Goal: Task Accomplishment & Management: Use online tool/utility

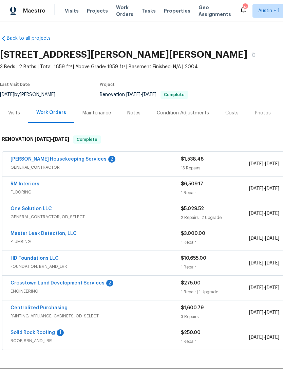
click at [169, 6] on div "Visits Projects Work Orders Tasks Properties Geo Assignments" at bounding box center [152, 11] width 175 height 14
click at [166, 11] on span "Properties" at bounding box center [177, 10] width 27 height 7
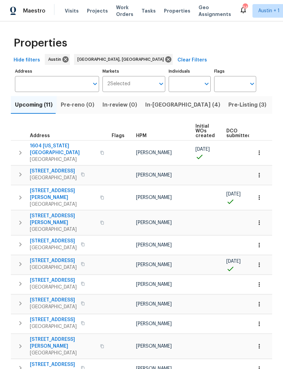
click at [155, 103] on span "In-[GEOGRAPHIC_DATA] (4)" at bounding box center [182, 105] width 75 height 10
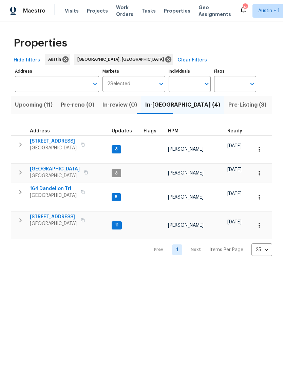
click at [42, 138] on span "5709 Southerner Way" at bounding box center [53, 141] width 47 height 7
click at [42, 214] on span "727 Blue Oak Cir" at bounding box center [53, 217] width 47 height 7
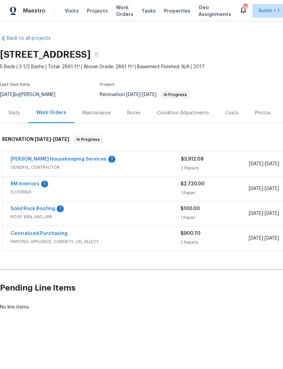
click at [43, 161] on link "[PERSON_NAME] Housekeeping Services" at bounding box center [59, 159] width 96 height 5
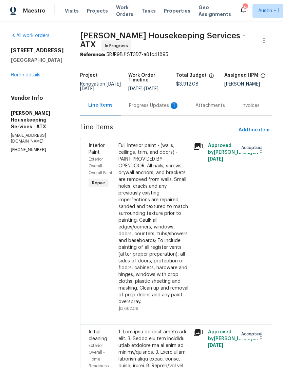
click at [166, 104] on div "Progress Updates 1" at bounding box center [154, 105] width 50 height 7
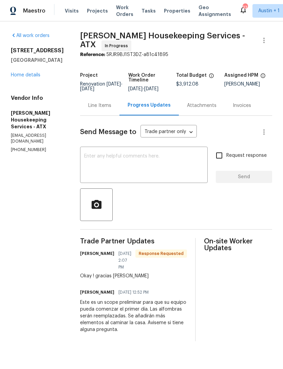
click at [107, 109] on div "Line Items" at bounding box center [99, 105] width 23 height 7
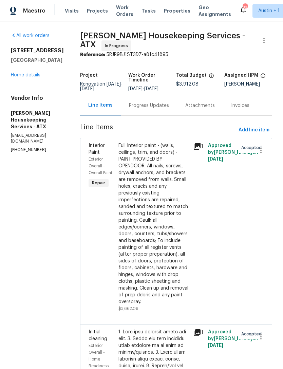
click at [21, 77] on link "Home details" at bounding box center [26, 75] width 30 height 5
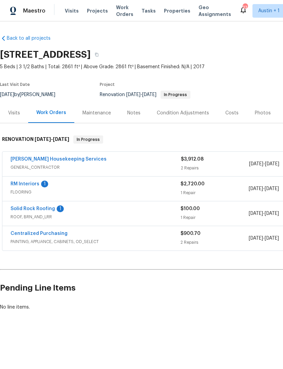
click at [135, 116] on div "Notes" at bounding box center [133, 113] width 13 height 7
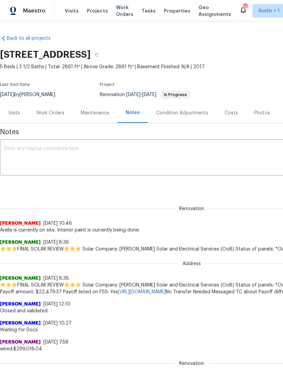
click at [251, 149] on textarea at bounding box center [192, 158] width 376 height 24
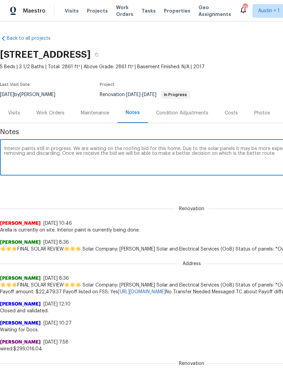
type textarea "Interior paints still in progress. We are waiting on the roofing bid for this h…"
click at [253, 191] on div "Renovation (current) 99dbd185-1dc8-4116-a28a-996ee116b6b3 ​ Add" at bounding box center [192, 186] width 384 height 13
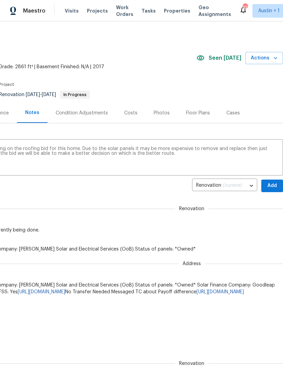
scroll to position [0, 101]
click at [274, 184] on span "Add" at bounding box center [272, 186] width 11 height 8
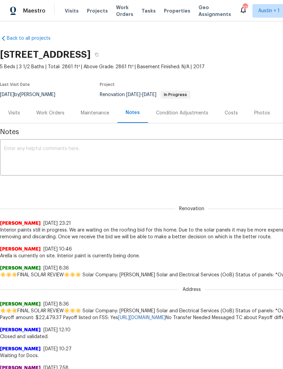
scroll to position [0, 0]
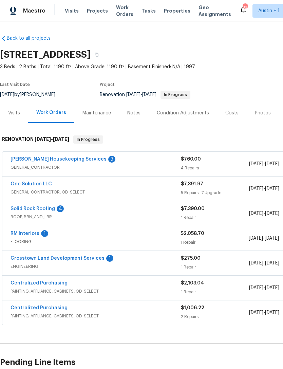
click at [137, 112] on div "Notes" at bounding box center [133, 113] width 13 height 7
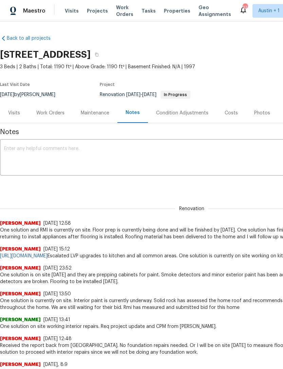
click at [243, 154] on textarea at bounding box center [192, 158] width 376 height 24
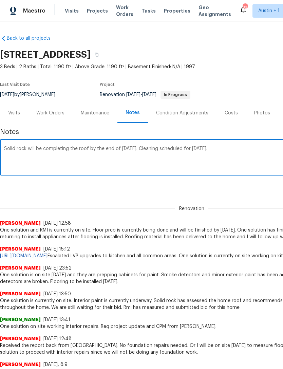
click at [244, 186] on div "Renovation (current) daf669a4-9afb-46c0-b203-4ad3242e1328 ​ Add" at bounding box center [192, 186] width 384 height 13
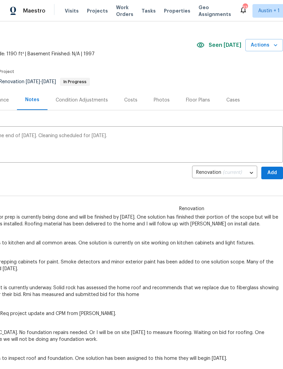
scroll to position [13, 101]
click at [256, 138] on textarea "Solid rock will be completing the roof by the end of tomorrow. Cleaning schedul…" at bounding box center [91, 146] width 376 height 24
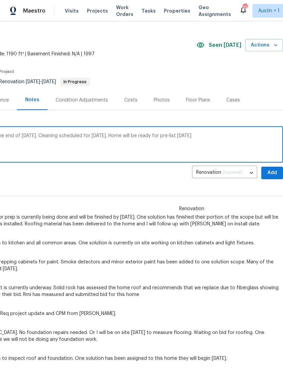
type textarea "Solid rock will be completing the roof by the end of tomorrow. Cleaning schedul…"
click at [275, 173] on span "Add" at bounding box center [272, 173] width 11 height 8
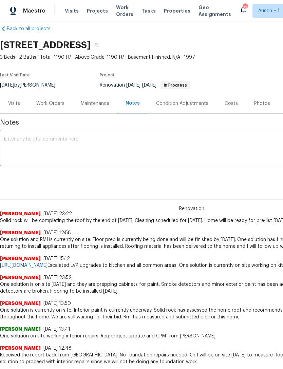
scroll to position [10, 0]
click at [133, 106] on div "Notes" at bounding box center [133, 103] width 14 height 7
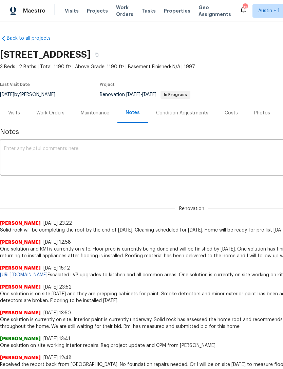
scroll to position [0, 0]
click at [169, 11] on span "Properties" at bounding box center [177, 10] width 27 height 7
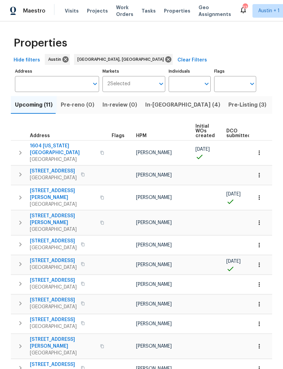
click at [149, 105] on span "In-[GEOGRAPHIC_DATA] (4)" at bounding box center [182, 105] width 75 height 10
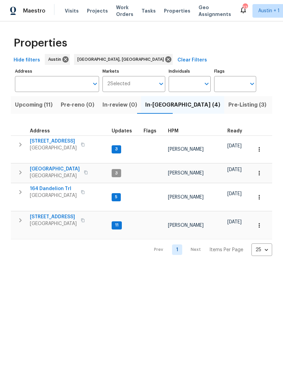
click at [41, 142] on span "[STREET_ADDRESS]" at bounding box center [53, 141] width 47 height 7
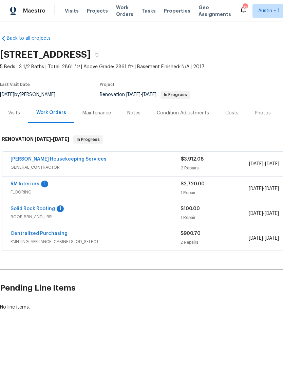
click at [15, 111] on div "Visits" at bounding box center [14, 113] width 12 height 7
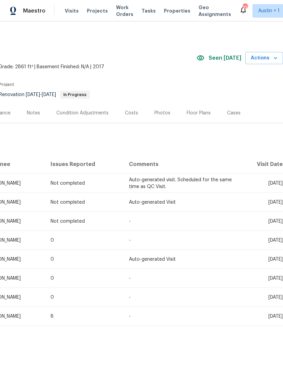
scroll to position [0, 101]
click at [133, 115] on div "Costs" at bounding box center [131, 113] width 13 height 7
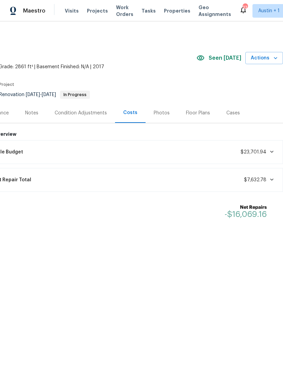
click at [157, 118] on div "Photos" at bounding box center [162, 113] width 32 height 20
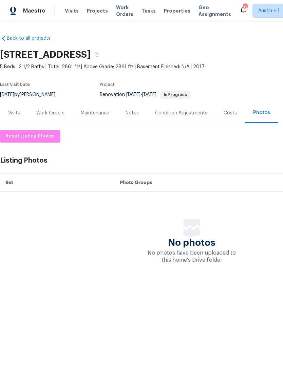
click at [11, 111] on div "Visits" at bounding box center [14, 113] width 12 height 7
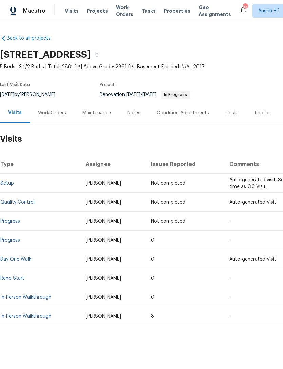
click at [171, 12] on span "Properties" at bounding box center [177, 10] width 27 height 7
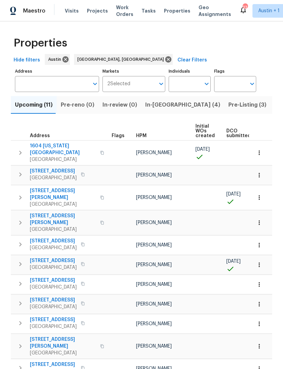
scroll to position [0, 0]
click at [154, 108] on span "In-[GEOGRAPHIC_DATA] (4)" at bounding box center [182, 105] width 75 height 10
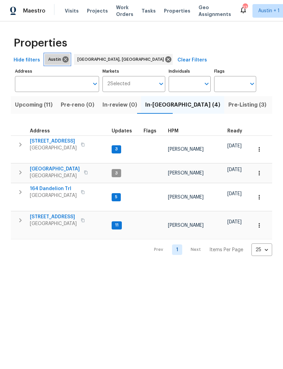
click at [64, 59] on icon at bounding box center [65, 59] width 7 height 7
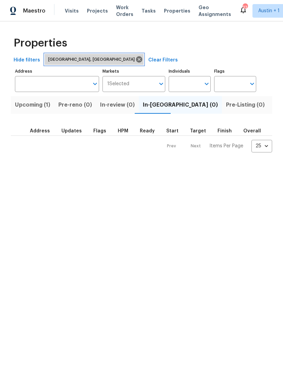
click at [136, 63] on icon at bounding box center [139, 59] width 7 height 7
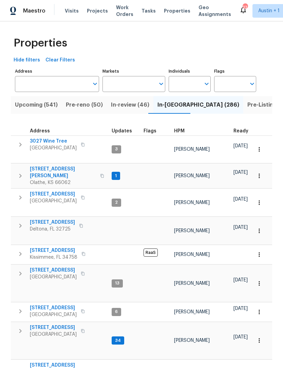
click at [45, 141] on span "3027 Wine Tree" at bounding box center [53, 141] width 47 height 7
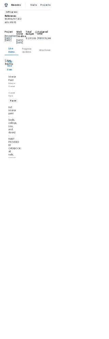
scroll to position [-17, -18]
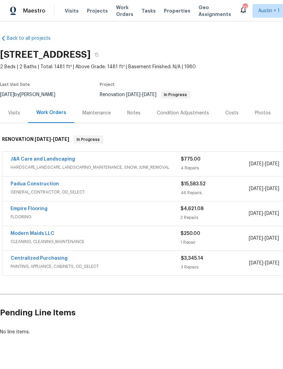
click at [133, 115] on div "Notes" at bounding box center [133, 113] width 13 height 7
click at [166, 13] on span "Properties" at bounding box center [177, 10] width 27 height 7
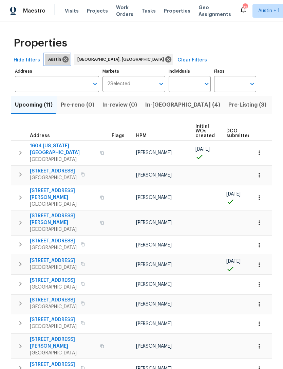
click at [67, 61] on icon at bounding box center [65, 59] width 7 height 7
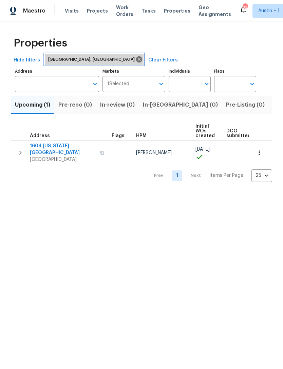
click at [136, 61] on icon at bounding box center [139, 59] width 6 height 6
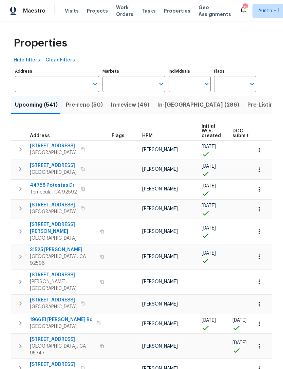
click at [167, 111] on button "In-[GEOGRAPHIC_DATA] (286)" at bounding box center [199, 105] width 90 height 18
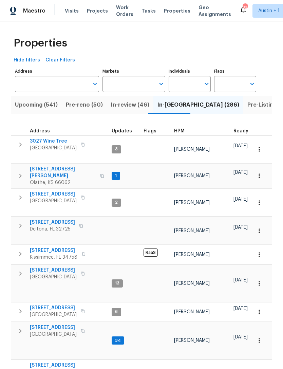
click at [41, 166] on span "[STREET_ADDRESS][PERSON_NAME]" at bounding box center [63, 173] width 66 height 14
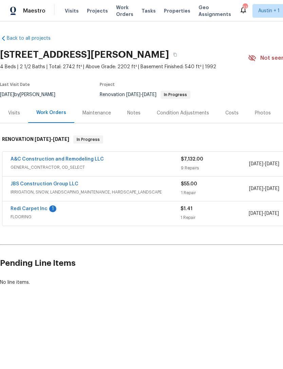
click at [131, 112] on div "Notes" at bounding box center [133, 113] width 13 height 7
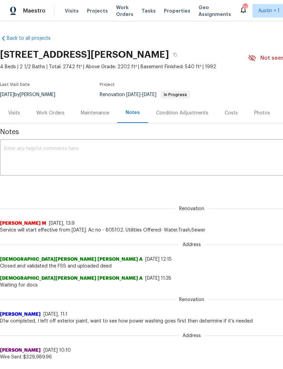
click at [15, 41] on link "Back to all projects" at bounding box center [32, 38] width 65 height 7
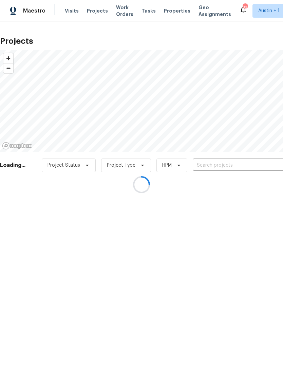
click at [176, 11] on div at bounding box center [141, 184] width 283 height 369
click at [167, 11] on div at bounding box center [141, 184] width 283 height 369
click at [168, 9] on div at bounding box center [141, 184] width 283 height 369
click at [161, 14] on div at bounding box center [141, 184] width 283 height 369
click at [166, 11] on div at bounding box center [141, 184] width 283 height 369
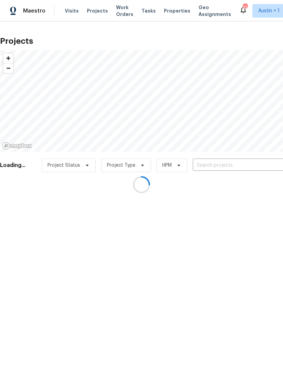
click at [165, 10] on div at bounding box center [141, 184] width 283 height 369
click at [168, 11] on div at bounding box center [141, 184] width 283 height 369
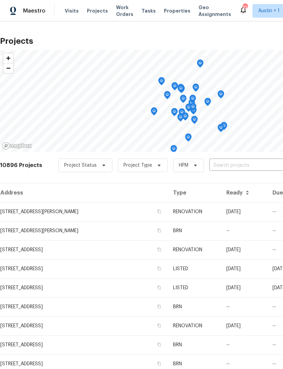
click at [169, 13] on span "Properties" at bounding box center [177, 10] width 27 height 7
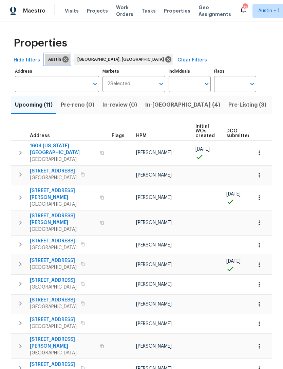
click at [62, 60] on icon at bounding box center [65, 59] width 7 height 7
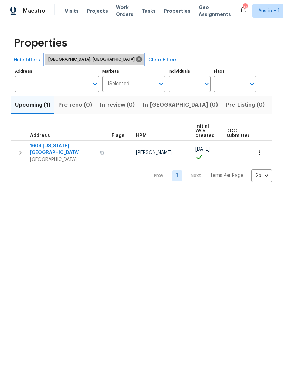
click at [136, 61] on icon at bounding box center [139, 59] width 7 height 7
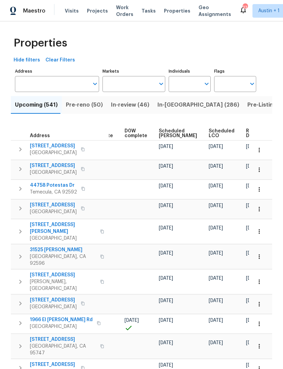
scroll to position [0, 178]
click at [168, 104] on span "In-[GEOGRAPHIC_DATA] (286)" at bounding box center [199, 105] width 82 height 10
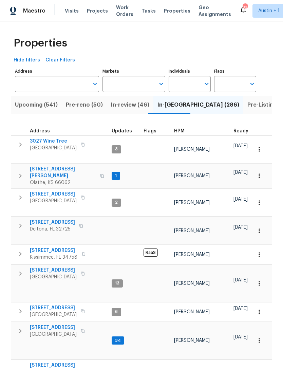
click at [44, 191] on span "[STREET_ADDRESS]" at bounding box center [53, 194] width 47 height 7
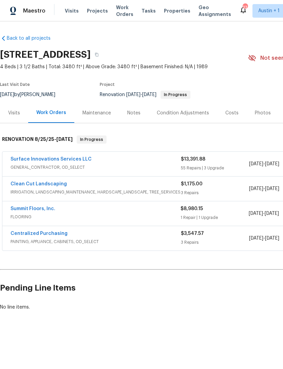
click at [135, 113] on div "Notes" at bounding box center [133, 113] width 13 height 7
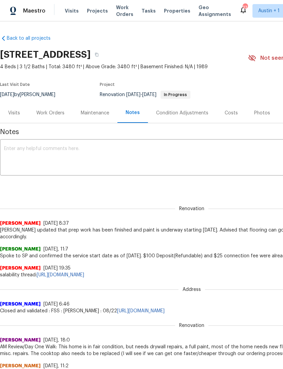
click at [167, 12] on span "Properties" at bounding box center [177, 10] width 27 height 7
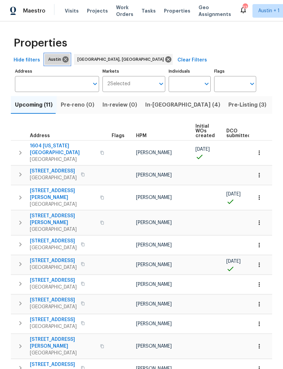
click at [63, 58] on icon at bounding box center [66, 59] width 6 height 6
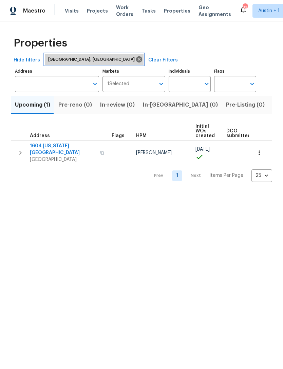
click at [136, 58] on icon at bounding box center [139, 59] width 7 height 7
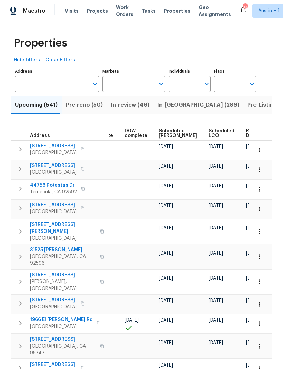
scroll to position [0, 178]
click at [163, 100] on button "In-[GEOGRAPHIC_DATA] (286)" at bounding box center [199, 105] width 90 height 18
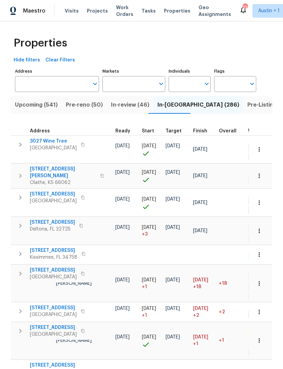
scroll to position [0, 116]
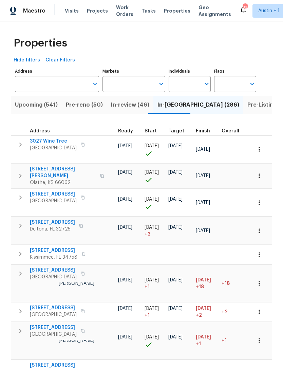
click at [147, 133] on span "Start" at bounding box center [151, 131] width 12 height 5
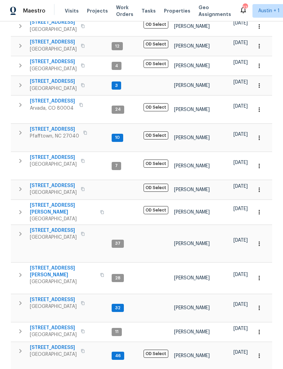
scroll to position [225, 0]
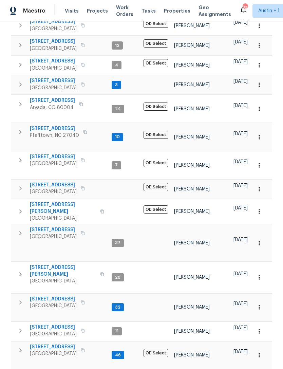
click at [45, 264] on span "4642 Theiss Rd" at bounding box center [63, 271] width 66 height 14
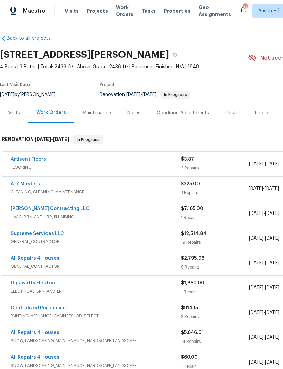
click at [136, 115] on div "Notes" at bounding box center [133, 113] width 13 height 7
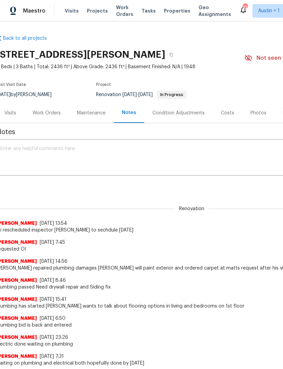
scroll to position [0, 4]
click at [177, 11] on span "Properties" at bounding box center [177, 10] width 27 height 7
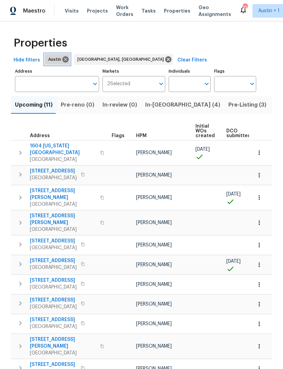
click at [64, 58] on icon at bounding box center [66, 59] width 6 height 6
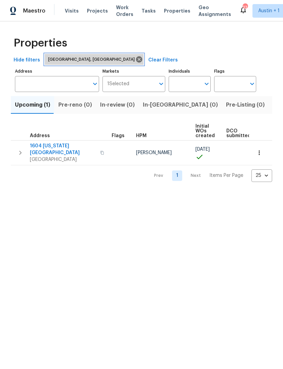
click at [66, 59] on span "[GEOGRAPHIC_DATA], [GEOGRAPHIC_DATA]" at bounding box center [92, 59] width 89 height 7
click at [136, 56] on icon at bounding box center [139, 59] width 7 height 7
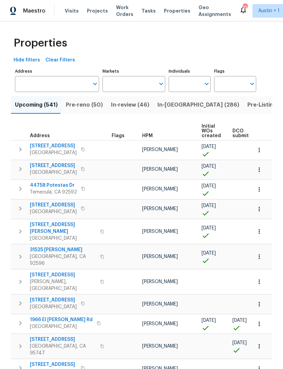
click at [185, 102] on span "In-[GEOGRAPHIC_DATA] (286)" at bounding box center [199, 105] width 82 height 10
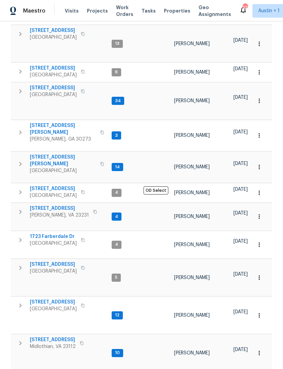
scroll to position [183, 0]
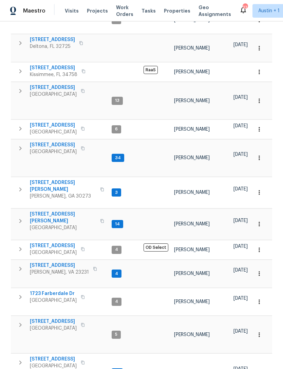
click at [47, 318] on span "[STREET_ADDRESS]" at bounding box center [53, 321] width 47 height 7
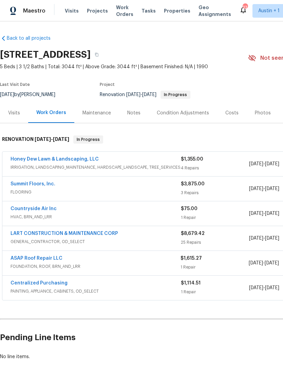
click at [131, 111] on div "Notes" at bounding box center [133, 113] width 13 height 7
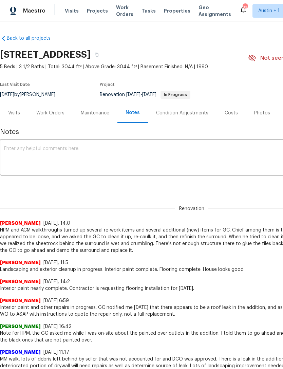
click at [176, 13] on span "Properties" at bounding box center [177, 10] width 27 height 7
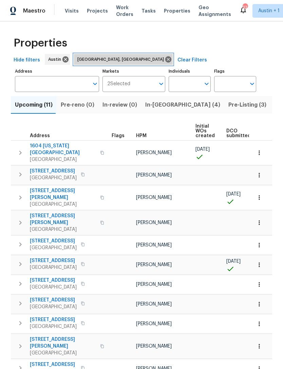
click at [166, 58] on icon at bounding box center [169, 59] width 6 height 6
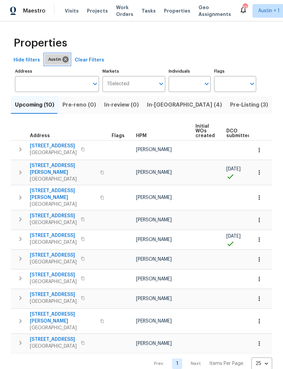
click at [65, 62] on icon at bounding box center [66, 59] width 6 height 6
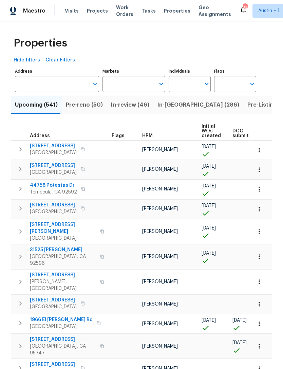
click at [173, 108] on span "In-reno (286)" at bounding box center [199, 105] width 82 height 10
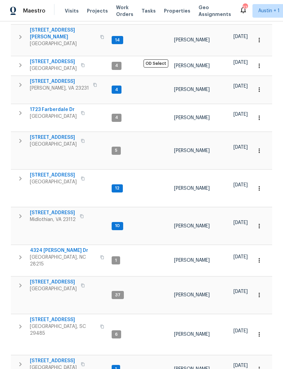
scroll to position [22, 0]
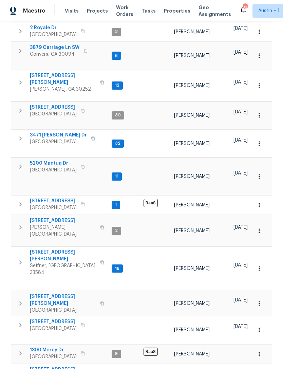
click at [43, 294] on span "400 Morrison Ave" at bounding box center [63, 301] width 66 height 14
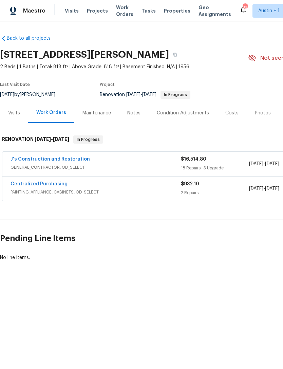
click at [134, 118] on div "Notes" at bounding box center [134, 113] width 30 height 20
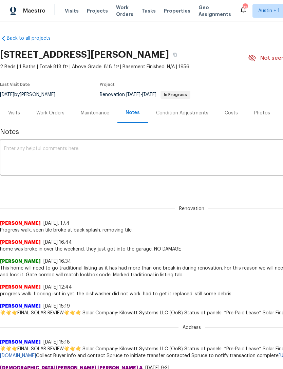
click at [179, 12] on span "Properties" at bounding box center [177, 10] width 27 height 7
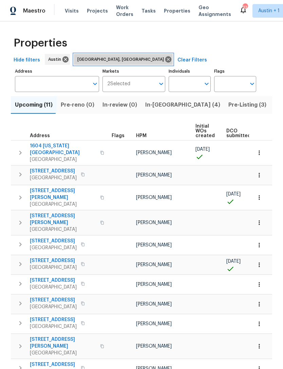
click at [166, 58] on icon at bounding box center [169, 59] width 6 height 6
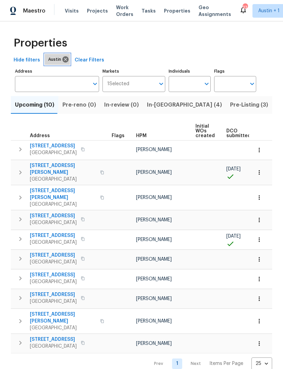
click at [63, 62] on icon at bounding box center [66, 59] width 6 height 6
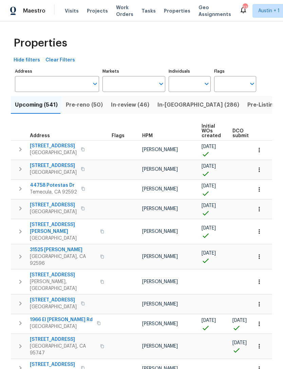
click at [178, 107] on span "In-reno (286)" at bounding box center [199, 105] width 82 height 10
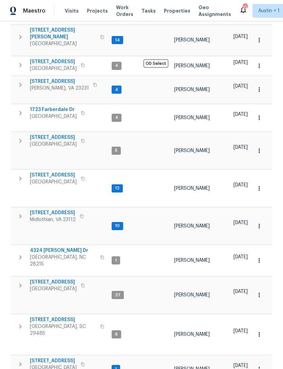
scroll to position [22, 0]
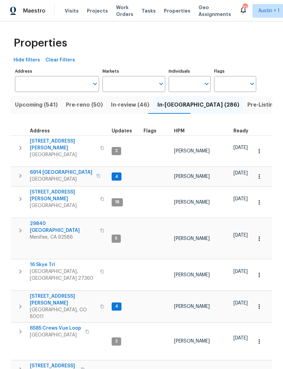
click at [42, 169] on span "6914 Port Bay" at bounding box center [61, 172] width 63 height 7
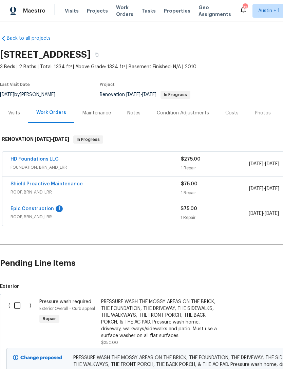
click at [129, 111] on div "Notes" at bounding box center [133, 113] width 13 height 7
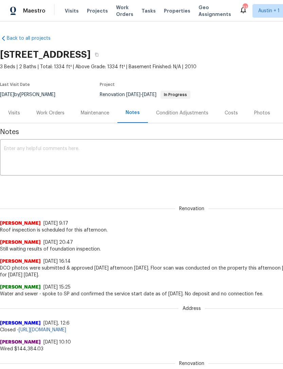
click at [166, 13] on span "Properties" at bounding box center [177, 10] width 27 height 7
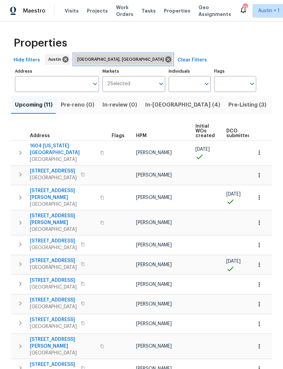
click at [165, 59] on icon at bounding box center [168, 59] width 7 height 7
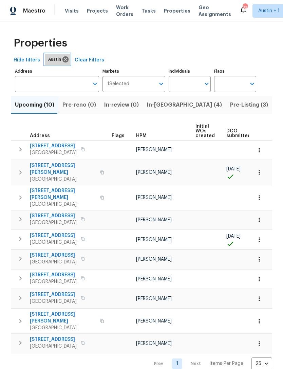
click at [62, 63] on icon at bounding box center [65, 59] width 7 height 7
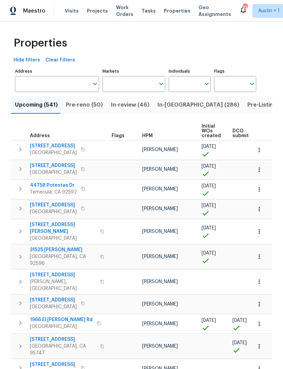
click at [179, 105] on span "In-reno (286)" at bounding box center [199, 105] width 82 height 10
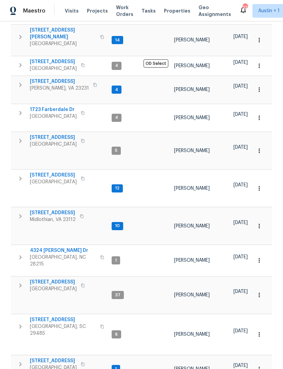
scroll to position [22, 0]
click at [264, 352] on body "Maestro Visits Projects Work Orders Tasks Properties Geo Assignments 33 Austin …" at bounding box center [141, 184] width 283 height 369
click at [263, 352] on li "100" at bounding box center [262, 351] width 32 height 20
type input "100"
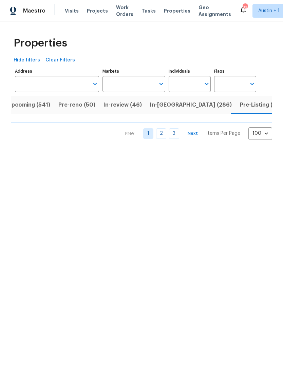
scroll to position [0, 8]
click at [158, 112] on button "In-reno (286)" at bounding box center [191, 105] width 90 height 18
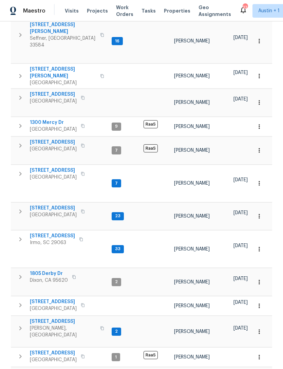
scroll to position [1310, 0]
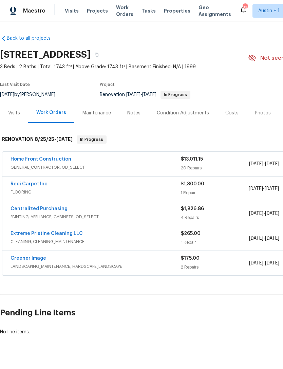
click at [136, 115] on div "Notes" at bounding box center [133, 113] width 13 height 7
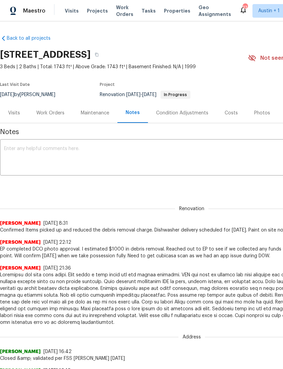
click at [172, 8] on span "Properties" at bounding box center [177, 10] width 27 height 7
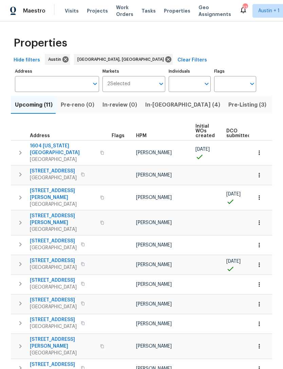
click at [155, 100] on span "In-[GEOGRAPHIC_DATA] (4)" at bounding box center [182, 105] width 75 height 10
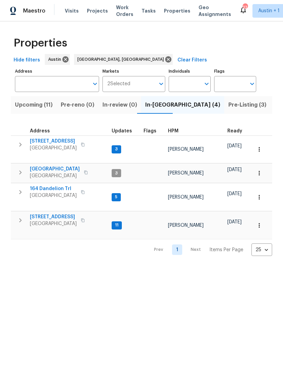
click at [42, 146] on span "[GEOGRAPHIC_DATA]" at bounding box center [53, 148] width 47 height 7
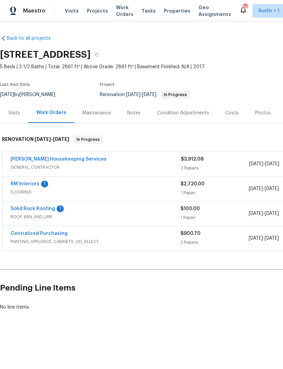
click at [23, 157] on link "[PERSON_NAME] Housekeeping Services" at bounding box center [59, 159] width 96 height 5
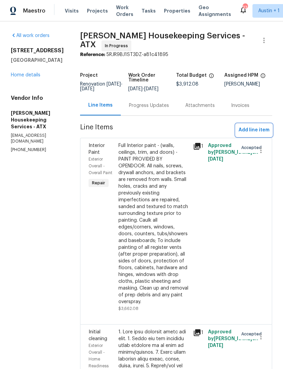
click at [259, 135] on span "Add line item" at bounding box center [254, 130] width 31 height 8
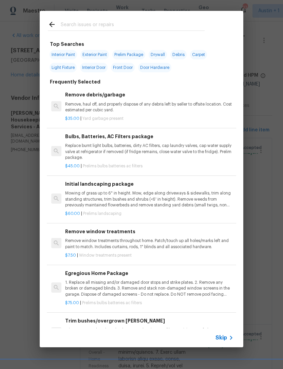
click at [187, 203] on p "Mowing of grass up to 6" in height. Mow, edge along driveways & sidewalks, trim…" at bounding box center [149, 199] width 169 height 17
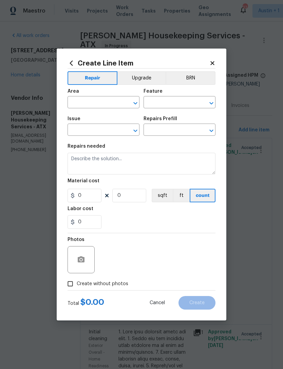
type input "Home Readiness Packages"
type input "Landscape Package"
type input "Initial landscaping package $60.00"
type textarea "Mowing of grass up to 6" in height. Mow, edge along driveways & sidewalks, trim…"
type input "60"
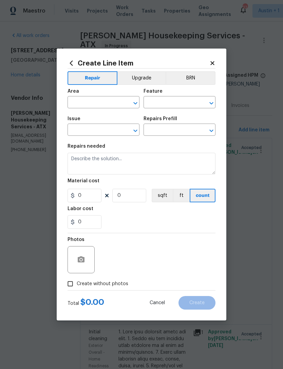
type input "1"
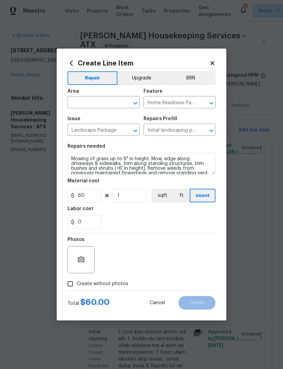
click at [186, 199] on button "ft" at bounding box center [181, 196] width 17 height 14
click at [121, 284] on span "Create without photos" at bounding box center [103, 284] width 52 height 7
click at [77, 284] on input "Create without photos" at bounding box center [70, 284] width 13 height 13
checkbox input "true"
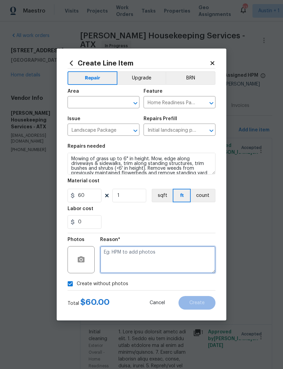
click at [164, 261] on textarea at bounding box center [158, 259] width 116 height 27
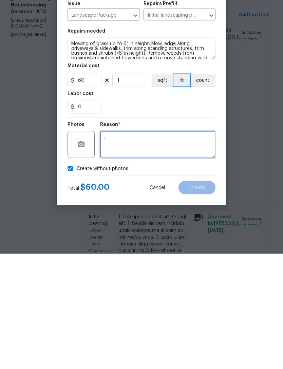
type textarea "."
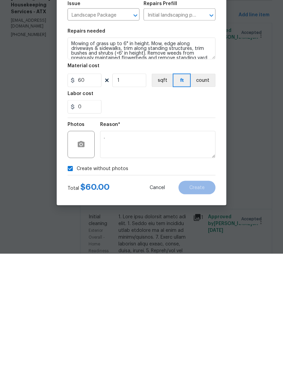
click at [203, 278] on div "Create without photos" at bounding box center [142, 284] width 148 height 13
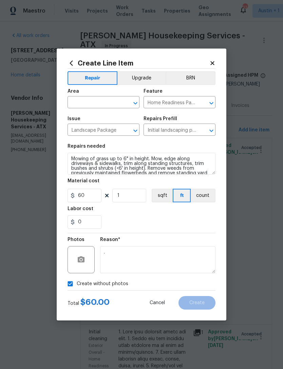
click at [81, 104] on input "text" at bounding box center [94, 103] width 53 height 11
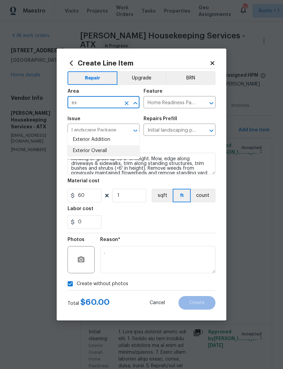
click at [83, 145] on li "Exterior Overall" at bounding box center [104, 150] width 72 height 11
type input "Exterior Overall"
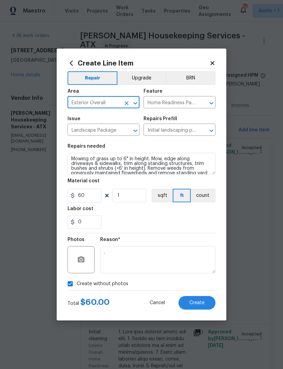
click at [195, 221] on div "0" at bounding box center [142, 222] width 148 height 14
click at [199, 310] on button "Create" at bounding box center [197, 303] width 37 height 14
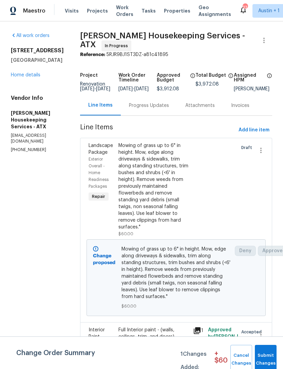
scroll to position [0, 0]
click at [256, 135] on span "Add line item" at bounding box center [254, 130] width 31 height 8
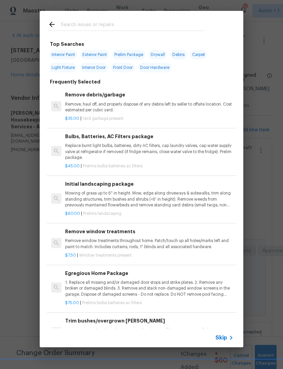
click at [210, 25] on div at bounding box center [126, 24] width 173 height 27
click at [77, 24] on input "text" at bounding box center [133, 25] width 144 height 10
type input "Mul"
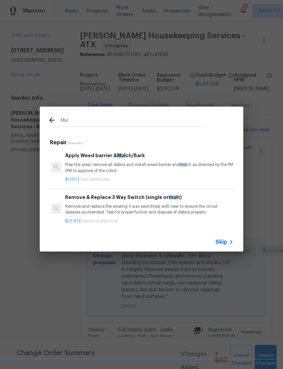
click at [204, 170] on p "Prep the area/ remove all debris and install weed barrier and mul ch as directe…" at bounding box center [149, 168] width 169 height 12
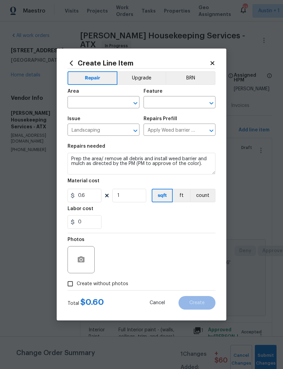
click at [83, 100] on input "text" at bounding box center [94, 103] width 53 height 11
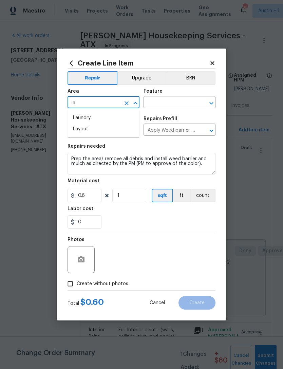
type input "l"
click at [113, 134] on li "Exterior Overall" at bounding box center [104, 129] width 72 height 11
type input "Exterior Overall"
click at [187, 105] on input "text" at bounding box center [170, 103] width 53 height 11
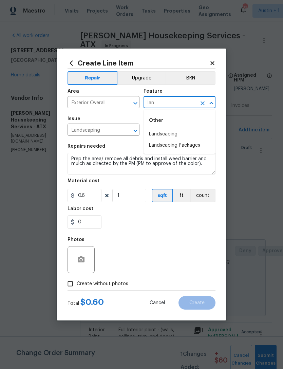
click at [181, 134] on li "Landscaping" at bounding box center [180, 134] width 72 height 11
type input "Landscaping"
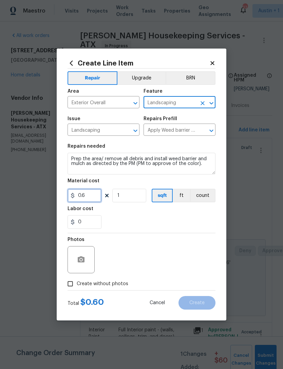
click at [91, 200] on input "0.6" at bounding box center [85, 196] width 34 height 14
type input "60"
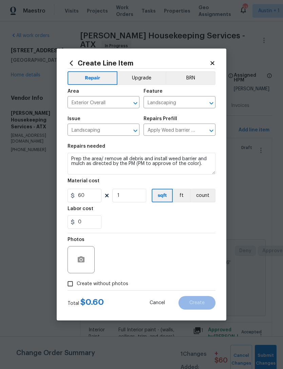
click at [199, 223] on div "0" at bounding box center [142, 222] width 148 height 14
click at [84, 262] on icon "button" at bounding box center [81, 260] width 7 height 6
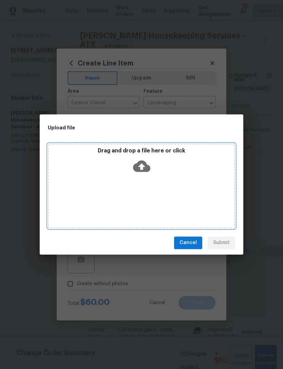
click at [216, 196] on div "Drag and drop a file here or click" at bounding box center [142, 186] width 188 height 85
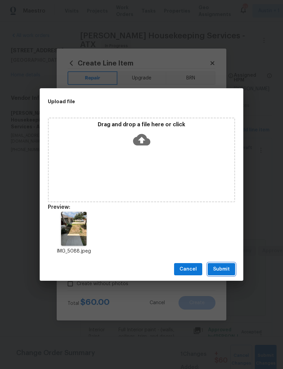
click at [222, 267] on span "Submit" at bounding box center [221, 269] width 17 height 8
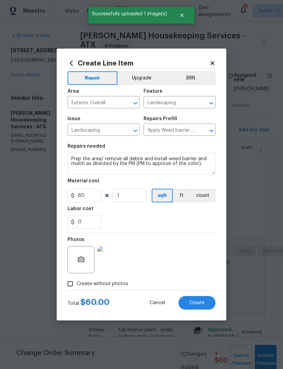
click at [198, 306] on span "Create" at bounding box center [197, 303] width 15 height 5
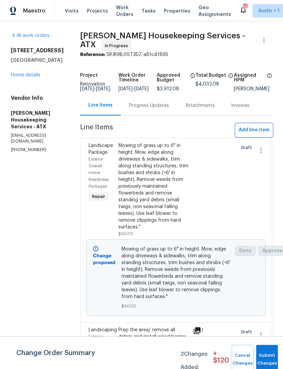
click at [259, 133] on span "Add line item" at bounding box center [254, 130] width 31 height 8
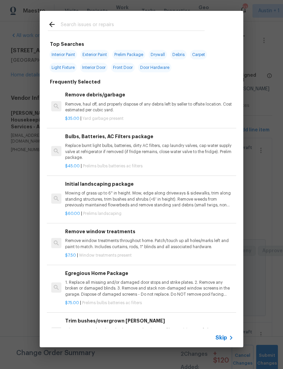
click at [72, 21] on input "text" at bounding box center [133, 25] width 144 height 10
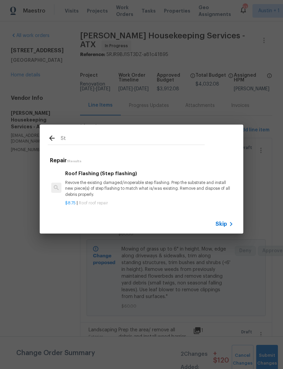
type input "S"
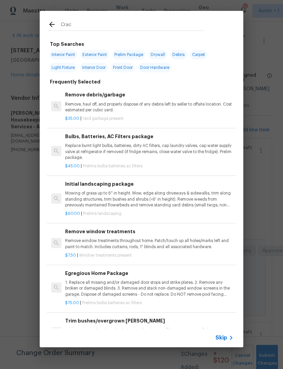
type input "Crack"
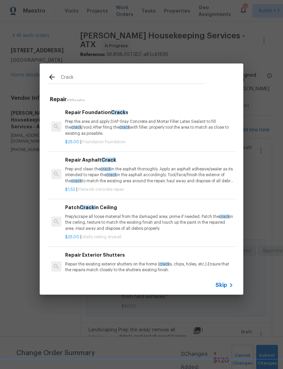
click at [79, 122] on p "Prep the area and apply DAP Gray Concrete and Mortar Filler Latex Sealant to fi…" at bounding box center [149, 127] width 169 height 17
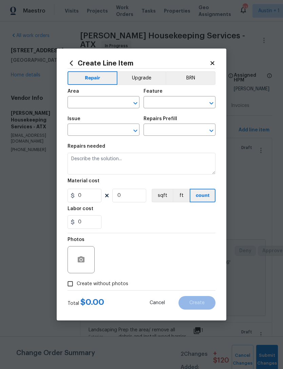
type input "Foundation"
type textarea "Prep the area and apply DAP Gray Concrete and Mortar Filler Latex Sealant to fi…"
type input "1"
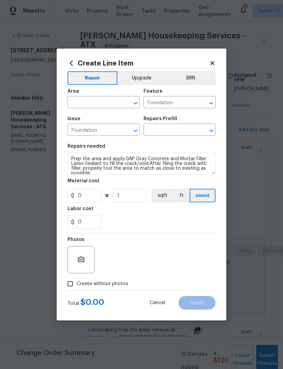
type input "Repair Foundation Cracks $25.00"
type input "25"
click at [78, 102] on input "text" at bounding box center [94, 103] width 53 height 11
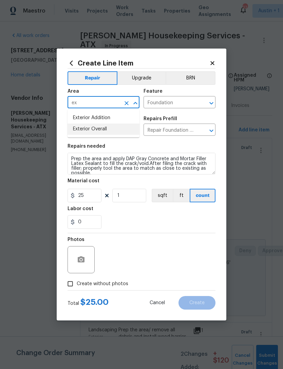
click at [82, 130] on li "Exterior Overall" at bounding box center [104, 129] width 72 height 11
type input "Exterior Overall"
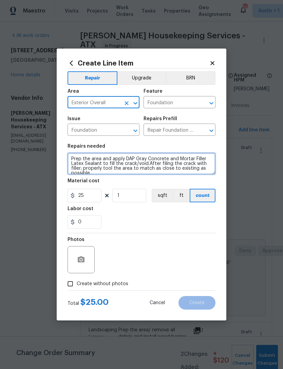
click at [194, 173] on textarea "Prep the area and apply DAP Gray Concrete and Mortar Filler Latex Sealant to fi…" at bounding box center [142, 164] width 148 height 22
click at [70, 158] on textarea "Prep the area and apply DAP Gray Concrete and Mortar Filler Latex Sealant to fi…" at bounding box center [142, 164] width 148 height 22
click at [72, 161] on textarea "Prep the area and apply DAP Gray Concrete and Mortar Filler Latex Sealant to fi…" at bounding box center [142, 164] width 148 height 22
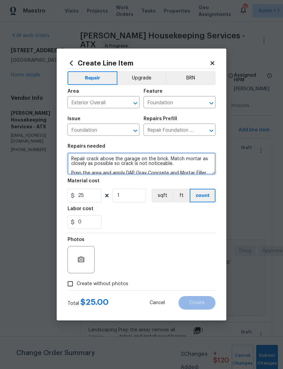
type textarea "Repair crack above the garage on the brick. Match mortar as closely as possible…"
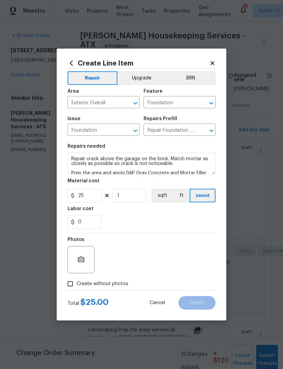
click at [198, 215] on div "Labor cost" at bounding box center [142, 211] width 148 height 9
click at [120, 285] on span "Create without photos" at bounding box center [103, 284] width 52 height 7
click at [77, 285] on input "Create without photos" at bounding box center [70, 284] width 13 height 13
checkbox input "true"
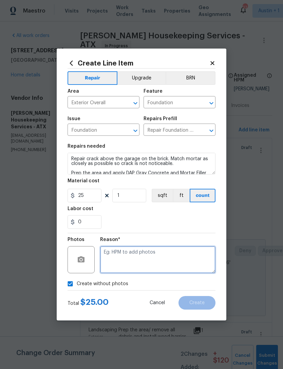
click at [184, 258] on textarea at bounding box center [158, 259] width 116 height 27
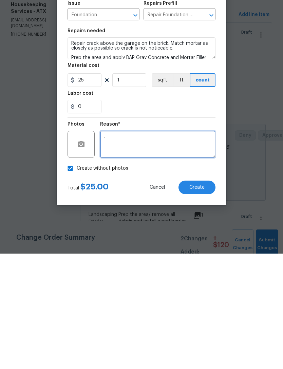
type textarea "."
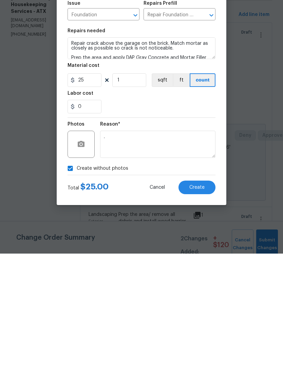
click at [206, 296] on button "Create" at bounding box center [197, 303] width 37 height 14
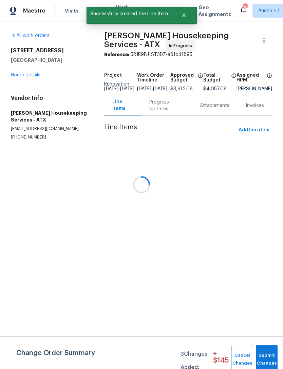
scroll to position [0, 0]
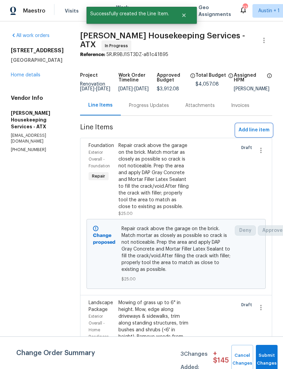
click at [261, 132] on span "Add line item" at bounding box center [254, 130] width 31 height 8
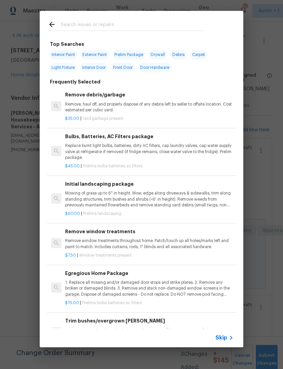
click at [207, 18] on div at bounding box center [126, 24] width 173 height 27
click at [204, 30] on input "text" at bounding box center [133, 25] width 144 height 10
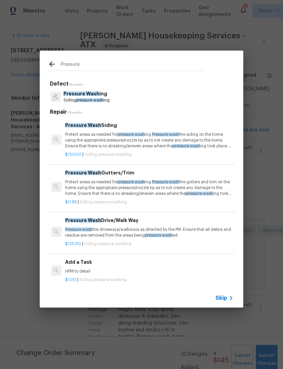
type input "Pressure wash"
click at [197, 230] on p "Pressure wash the driveways/walkways as directed by the PM. Ensure that all deb…" at bounding box center [149, 233] width 169 height 12
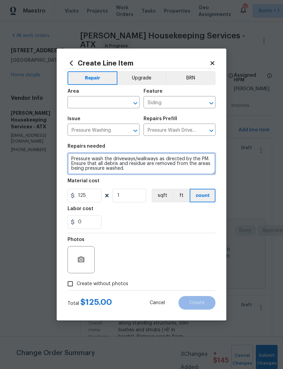
click at [198, 163] on textarea "Pressure wash the driveways/walkways as directed by the PM. Ensure that all deb…" at bounding box center [142, 164] width 148 height 22
click at [199, 161] on textarea "Pressure wash the driveways/walkways as directed by the PM. Ensure that all deb…" at bounding box center [142, 164] width 148 height 22
click at [199, 160] on textarea "Pressure wash the driveways/walkways as directed by the PM. Ensure that all deb…" at bounding box center [142, 164] width 148 height 22
click at [199, 158] on textarea "Pressure wash the driveways/walkways as directed by the PM. Ensure that all deb…" at bounding box center [142, 164] width 148 height 22
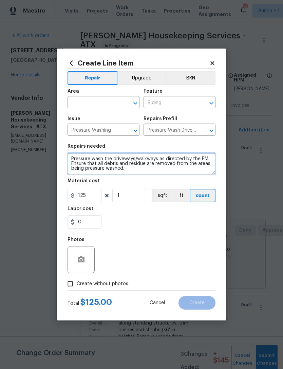
click at [199, 158] on textarea "Pressure wash the driveways/walkways as directed by the PM. Ensure that all deb…" at bounding box center [142, 164] width 148 height 22
type textarea "Pressure wash driveway, walkway, garage floor, back patio and entire house"
click at [201, 228] on div "0" at bounding box center [142, 222] width 148 height 14
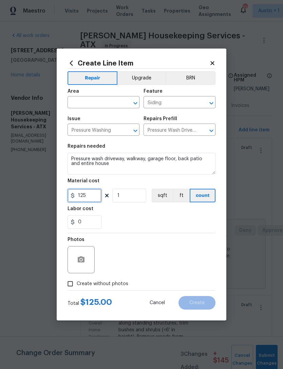
click at [84, 199] on input "125" at bounding box center [85, 196] width 34 height 14
type input "250"
click at [191, 226] on div "0" at bounding box center [142, 222] width 148 height 14
click at [71, 284] on input "Create without photos" at bounding box center [70, 284] width 13 height 13
checkbox input "true"
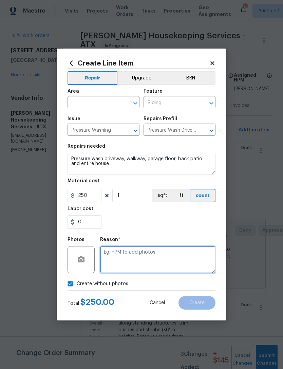
click at [204, 258] on textarea at bounding box center [158, 259] width 116 height 27
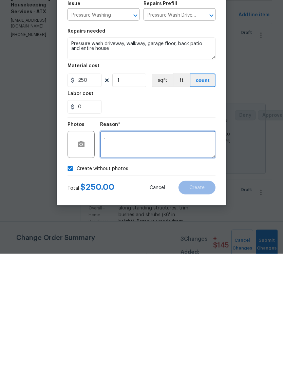
type textarea "."
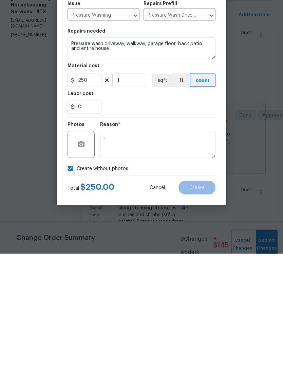
scroll to position [22, 0]
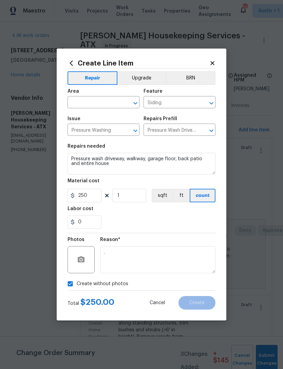
click at [124, 112] on span "Issue Pressure Washing ​" at bounding box center [104, 126] width 72 height 28
click at [116, 102] on input "text" at bounding box center [94, 103] width 53 height 11
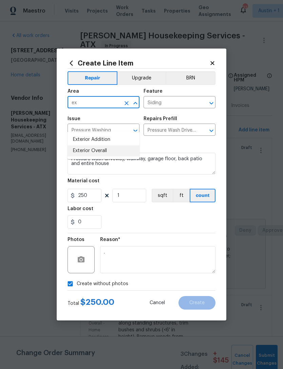
click at [117, 145] on li "Exterior Overall" at bounding box center [104, 150] width 72 height 11
type input "Exterior Overall"
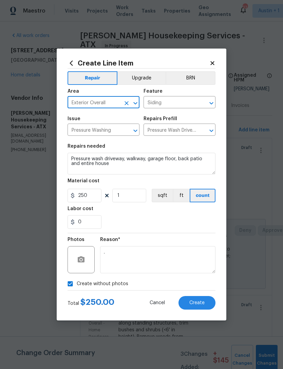
click at [186, 223] on div "0" at bounding box center [142, 222] width 148 height 14
click at [203, 299] on button "Create" at bounding box center [197, 303] width 37 height 14
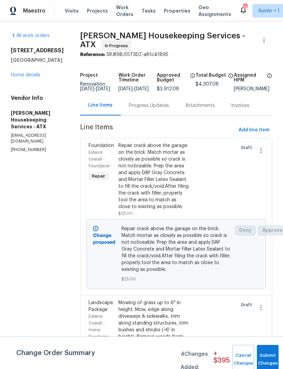
scroll to position [0, 0]
